Goal: Complete application form: Complete application form

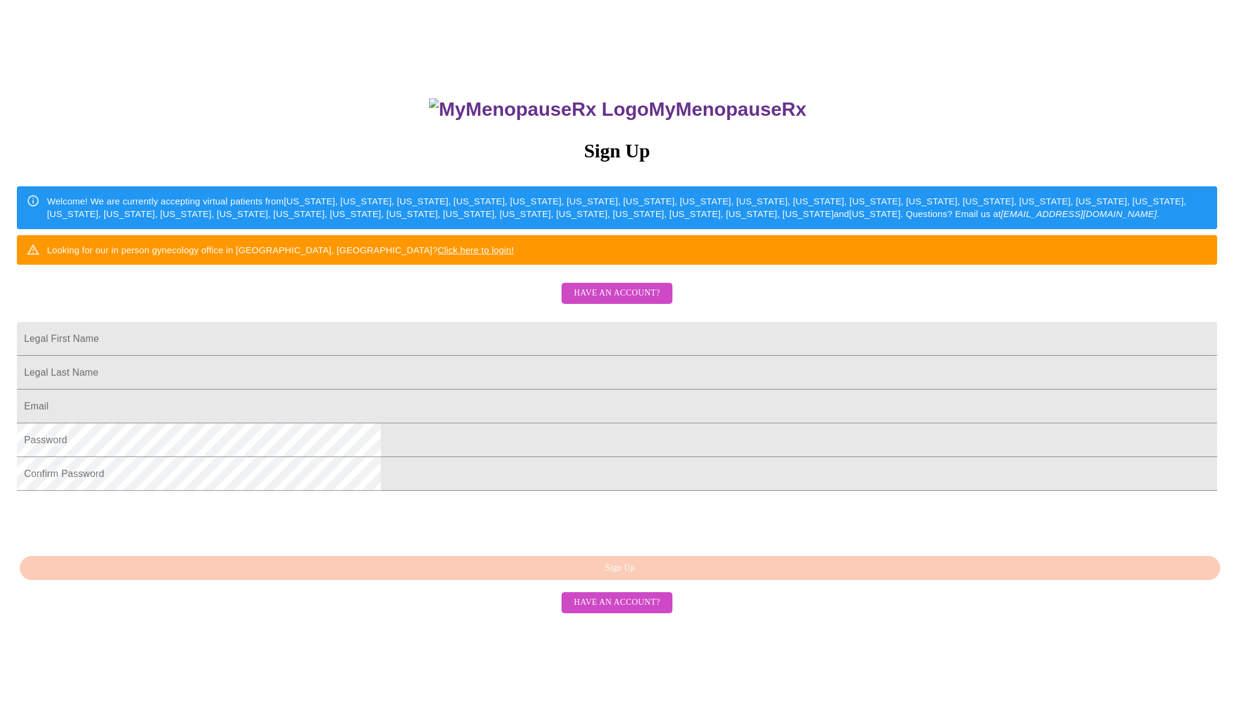
scroll to position [70, 0]
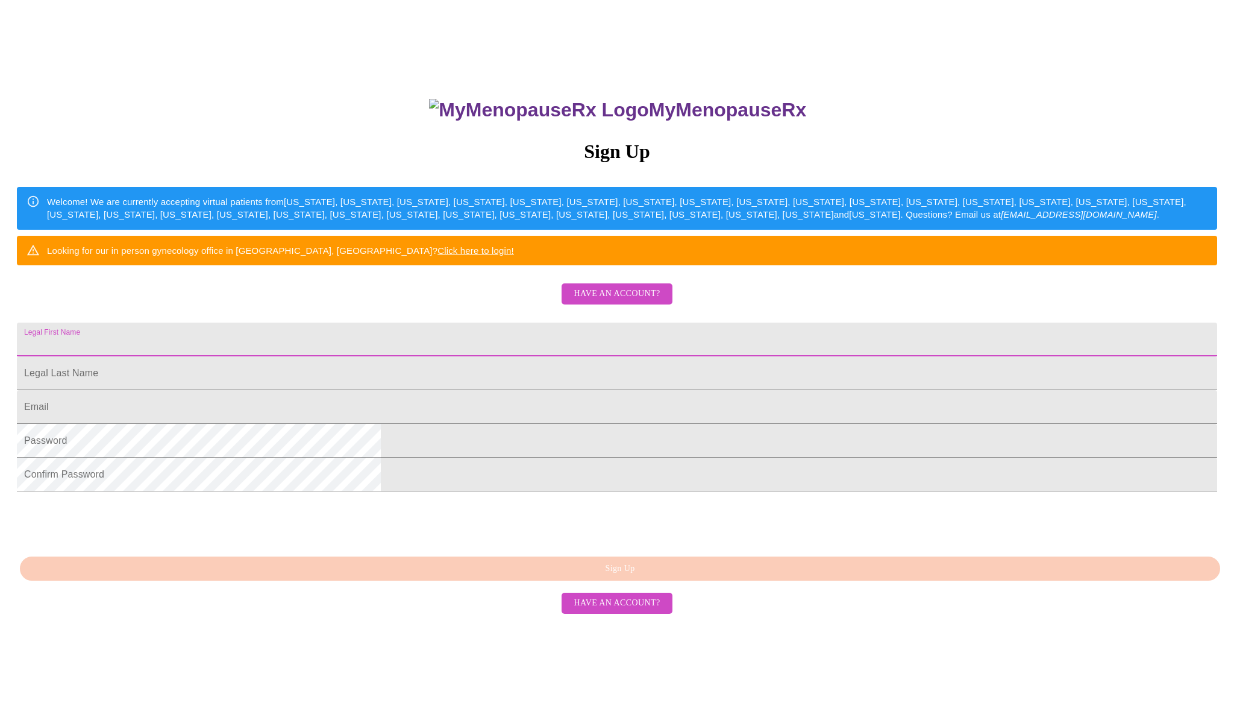
click at [506, 356] on input "Legal First Name" at bounding box center [617, 339] width 1200 height 34
type input "Carin"
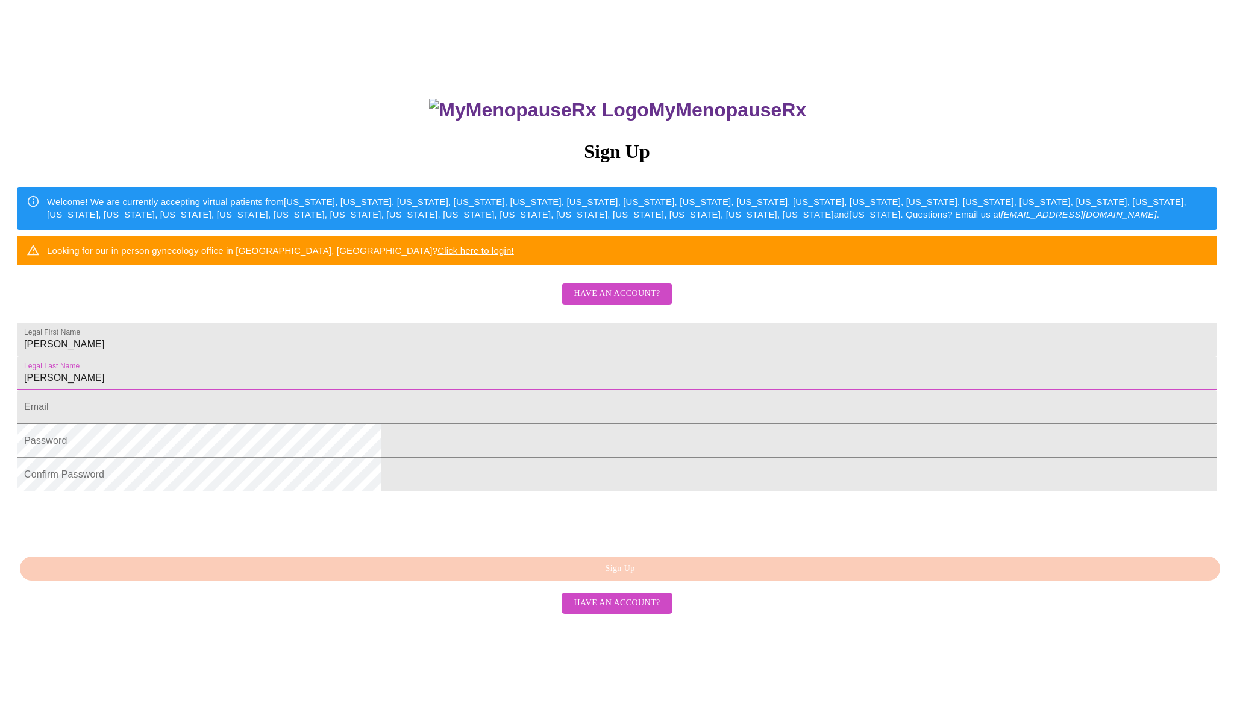
type input "Fanter"
type input "cfanter5@yahoo.com"
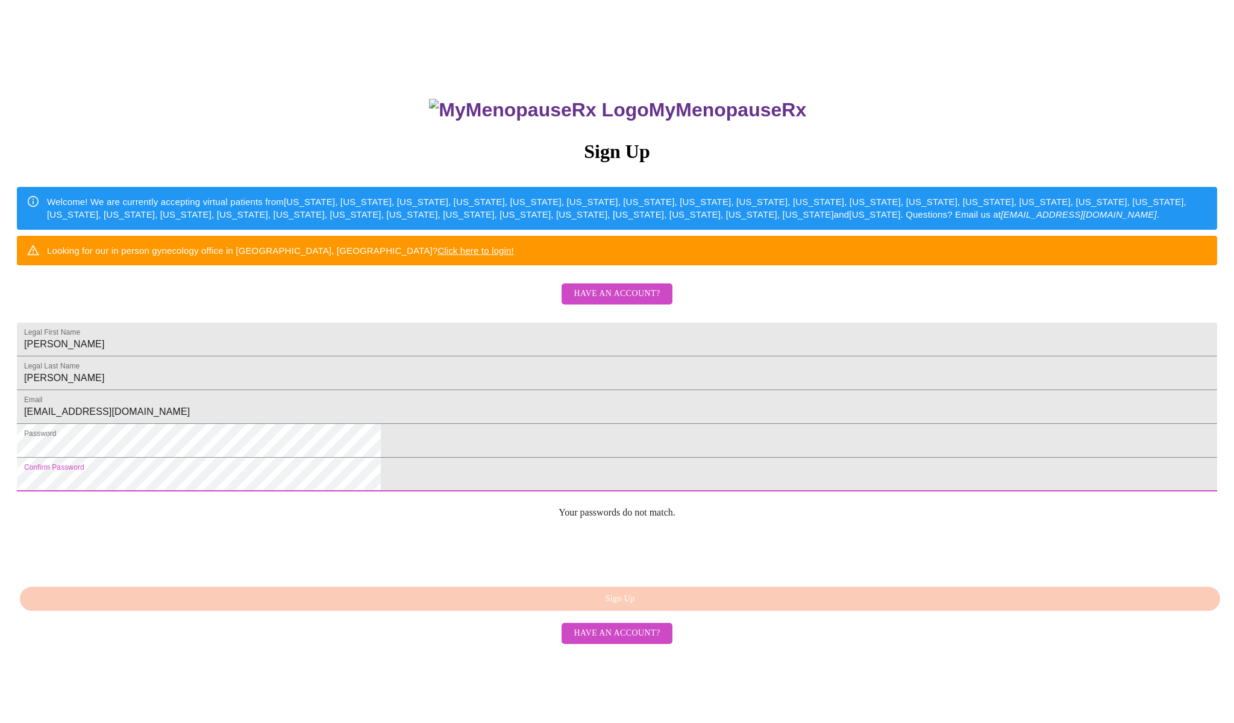
scroll to position [0, 0]
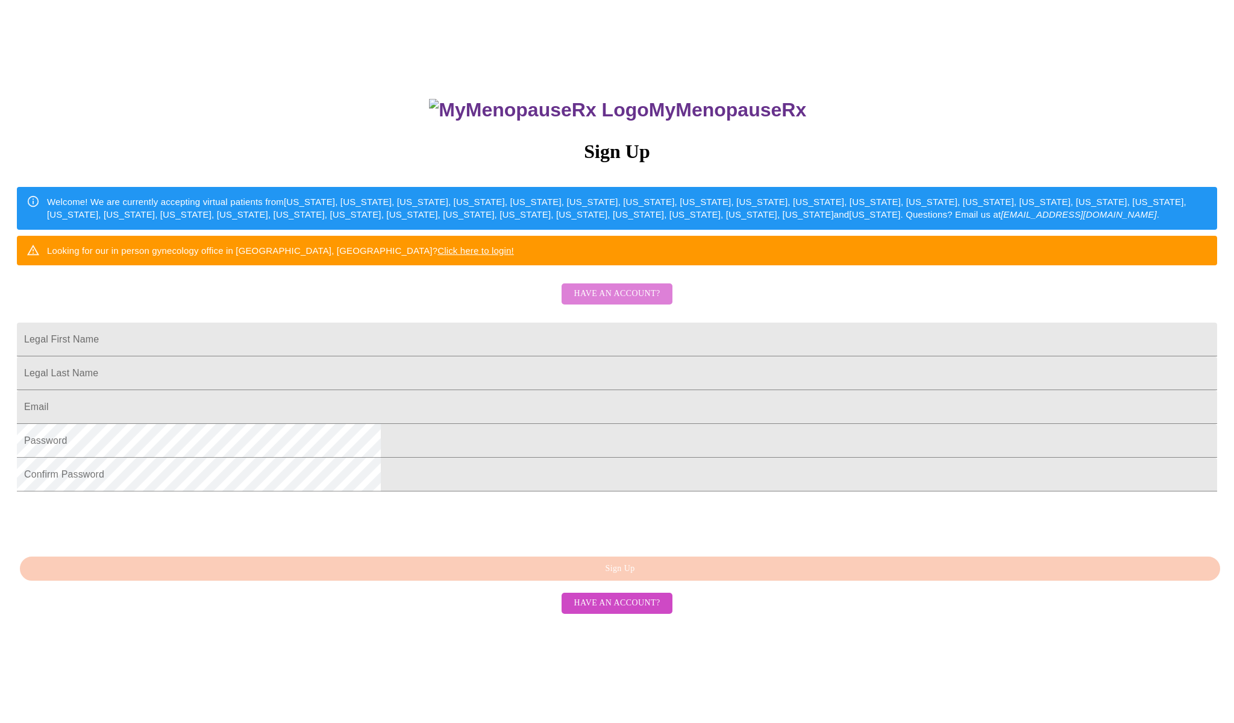
click at [624, 301] on span "Have an account?" at bounding box center [617, 293] width 86 height 15
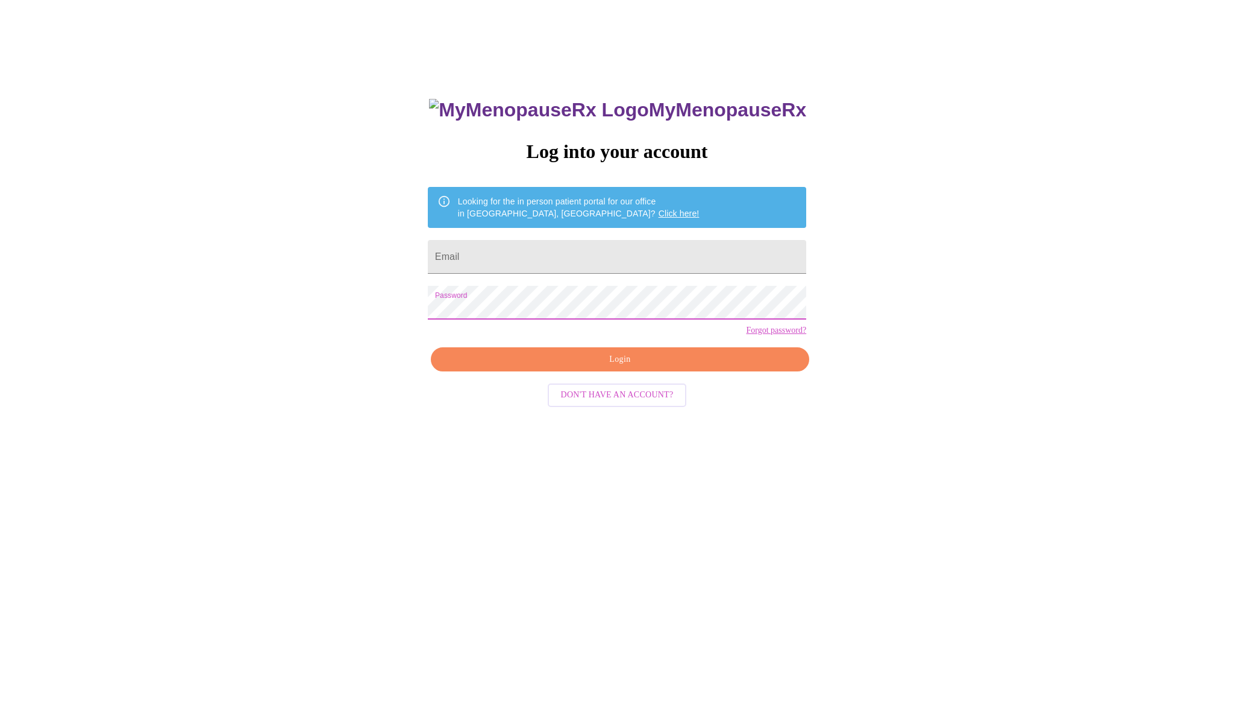
scroll to position [12, 0]
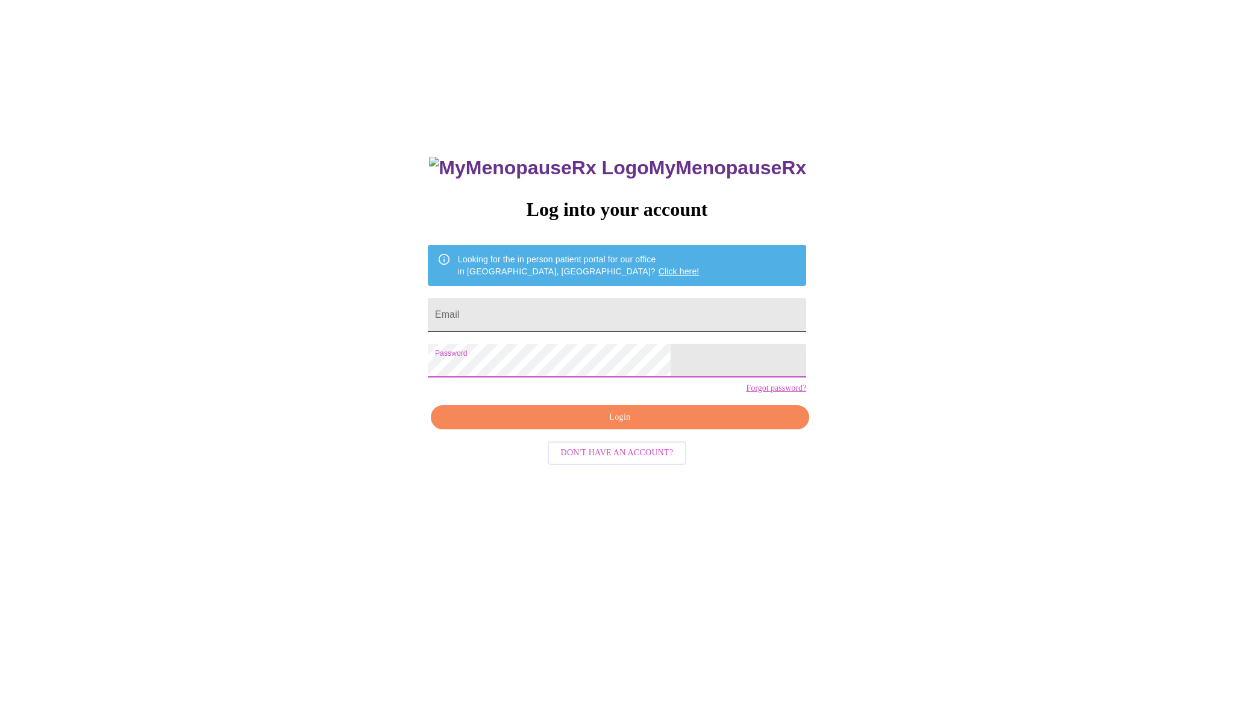
click at [530, 307] on input "Email" at bounding box center [617, 315] width 378 height 34
